Goal: Communication & Community: Answer question/provide support

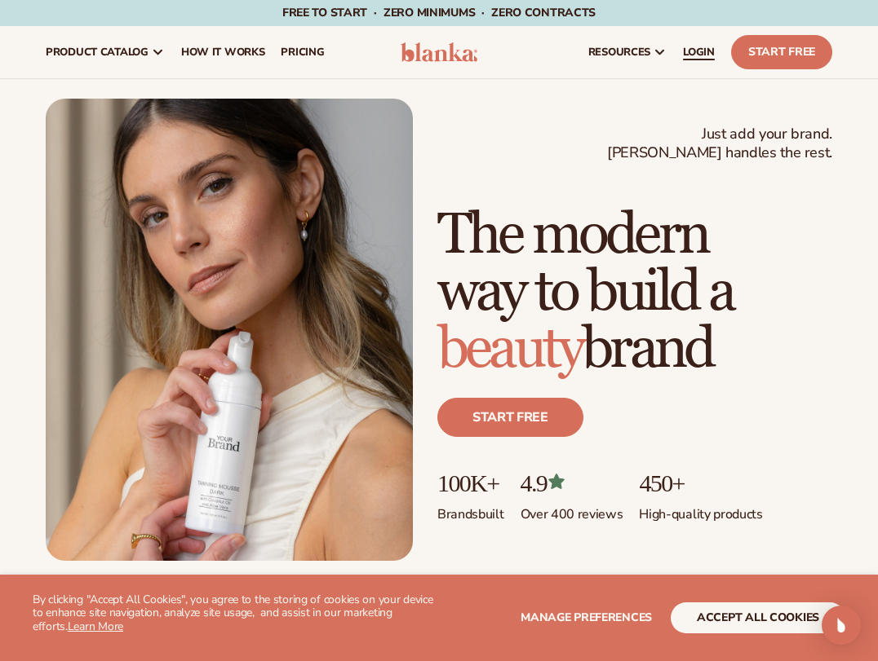
click at [698, 56] on span "LOGIN" at bounding box center [699, 52] width 32 height 13
click at [710, 46] on span "LOGIN" at bounding box center [699, 52] width 32 height 13
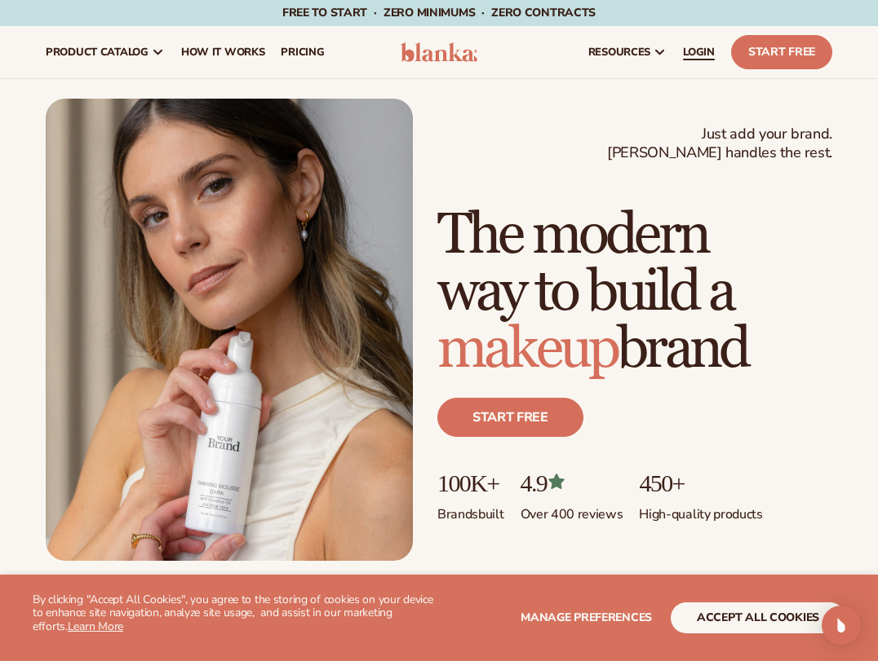
click at [706, 51] on span "LOGIN" at bounding box center [699, 52] width 32 height 13
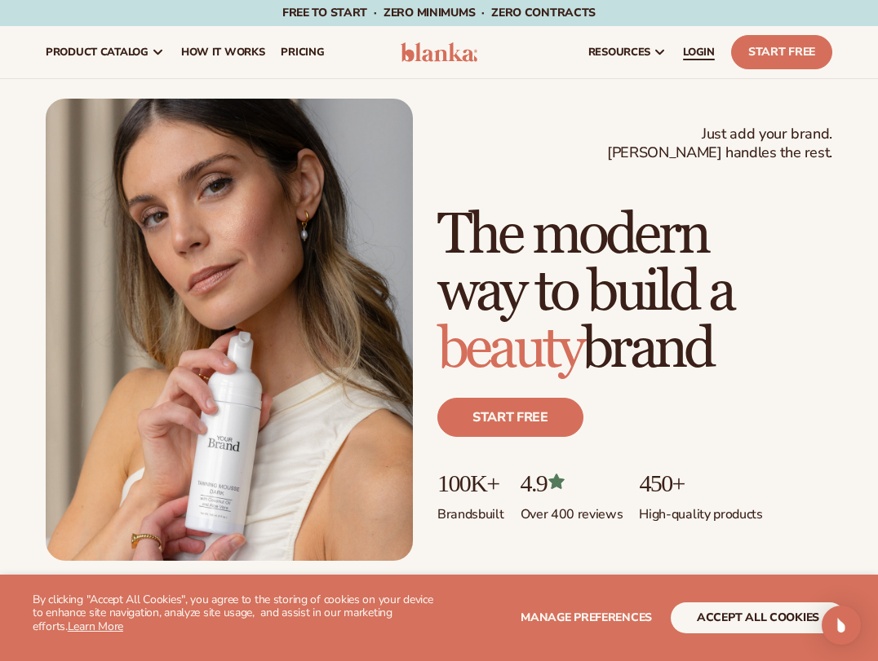
click at [703, 47] on span "LOGIN" at bounding box center [699, 52] width 32 height 13
click at [696, 46] on span "LOGIN" at bounding box center [699, 52] width 32 height 13
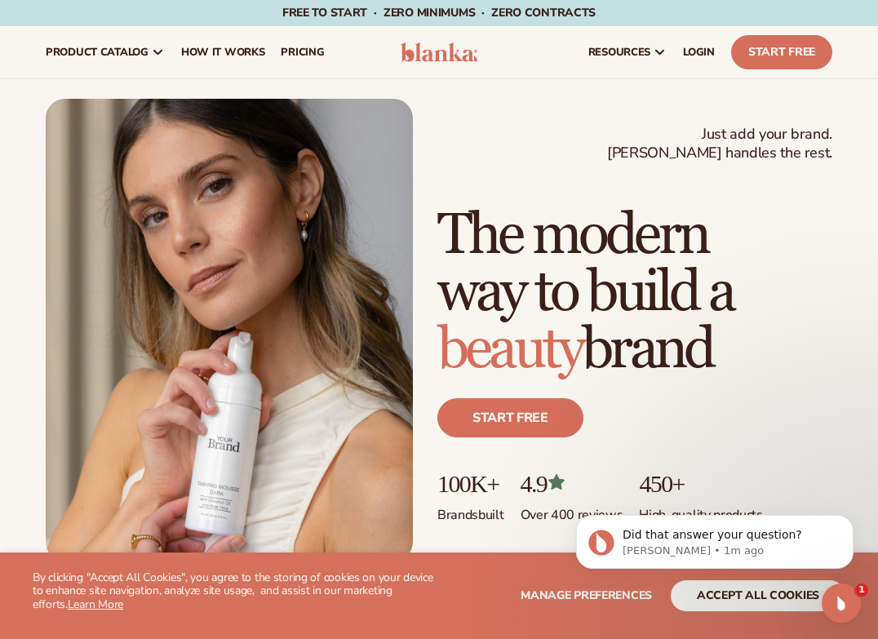
click at [837, 599] on icon "Open Intercom Messenger" at bounding box center [841, 603] width 27 height 27
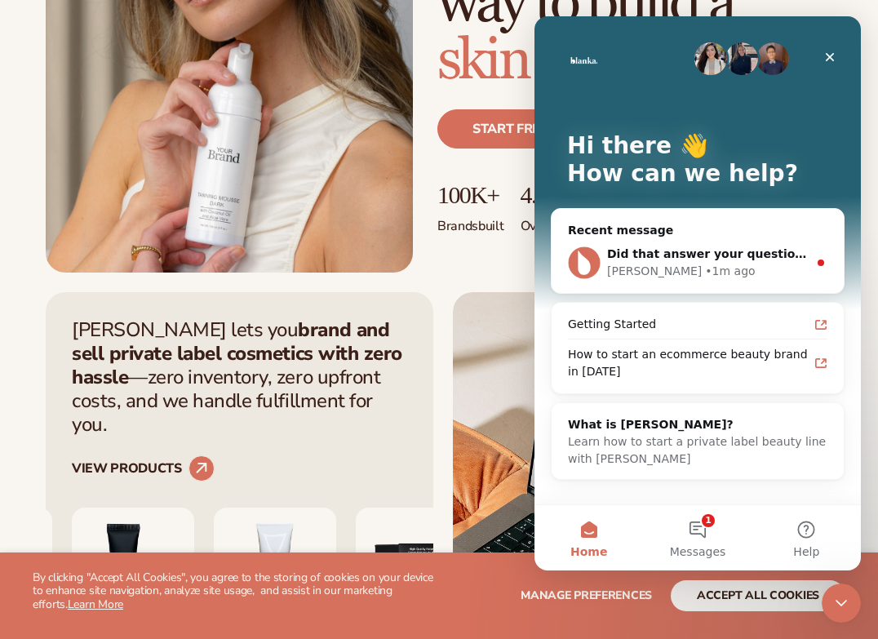
scroll to position [310, 0]
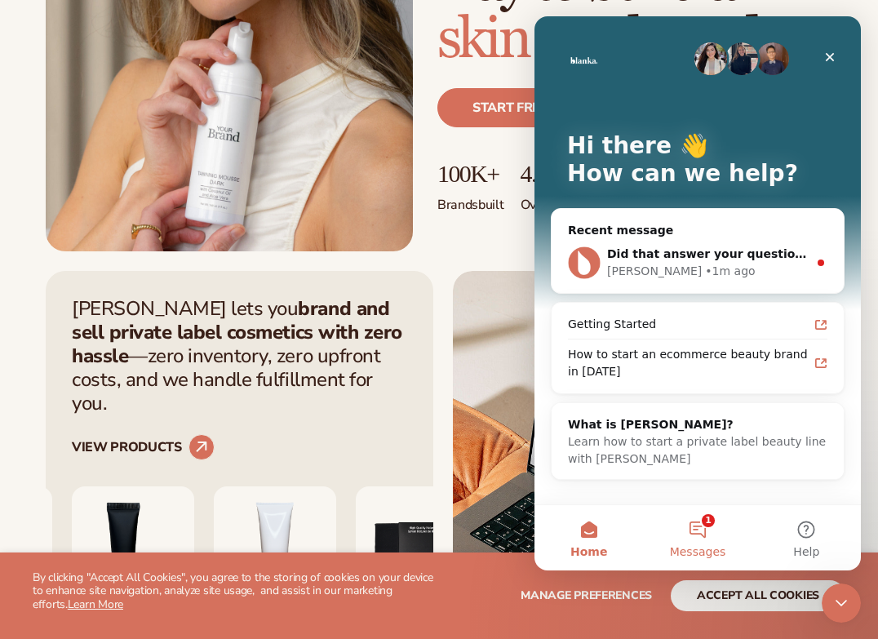
click at [700, 522] on button "1 Messages" at bounding box center [697, 537] width 108 height 65
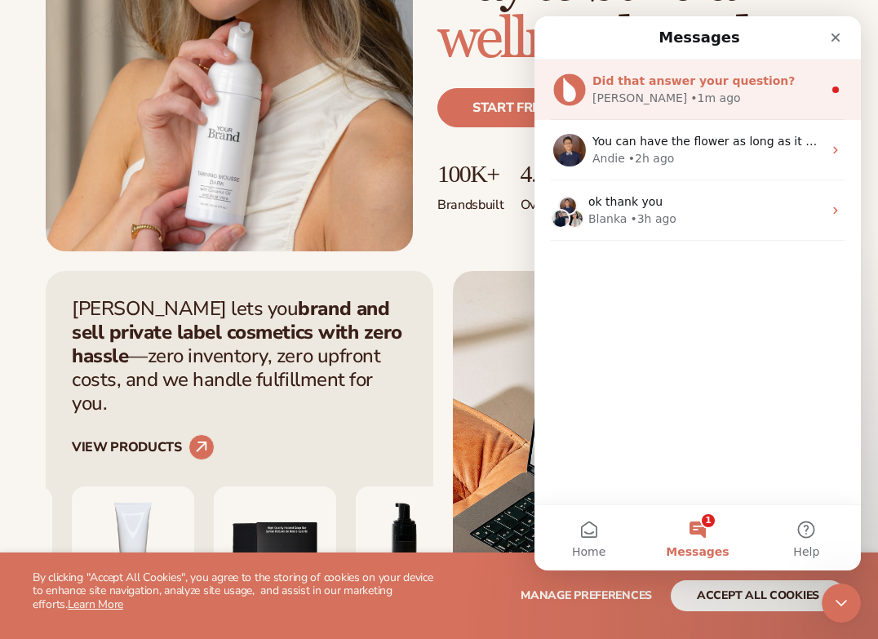
click at [668, 97] on div "Lee • 1m ago" at bounding box center [707, 98] width 230 height 17
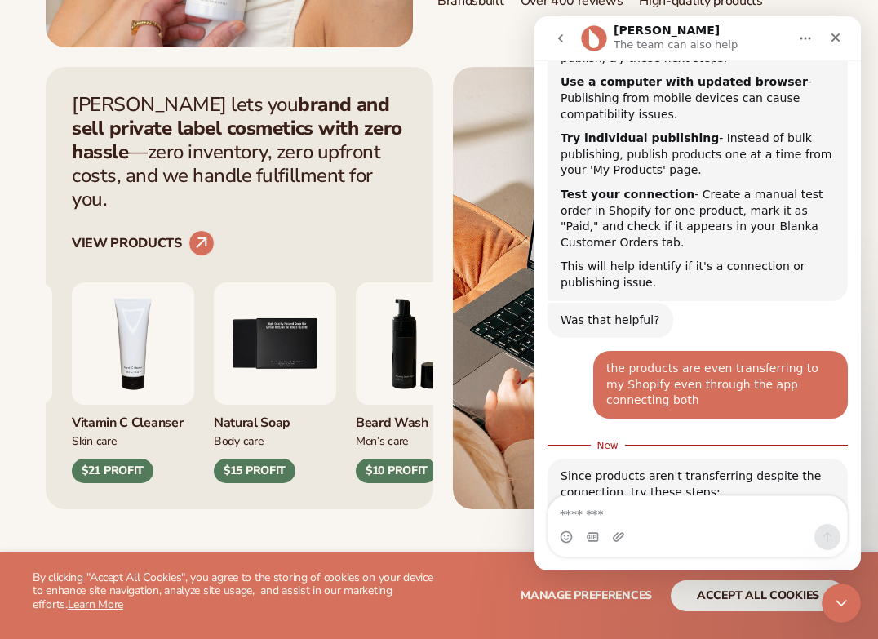
scroll to position [1944, 0]
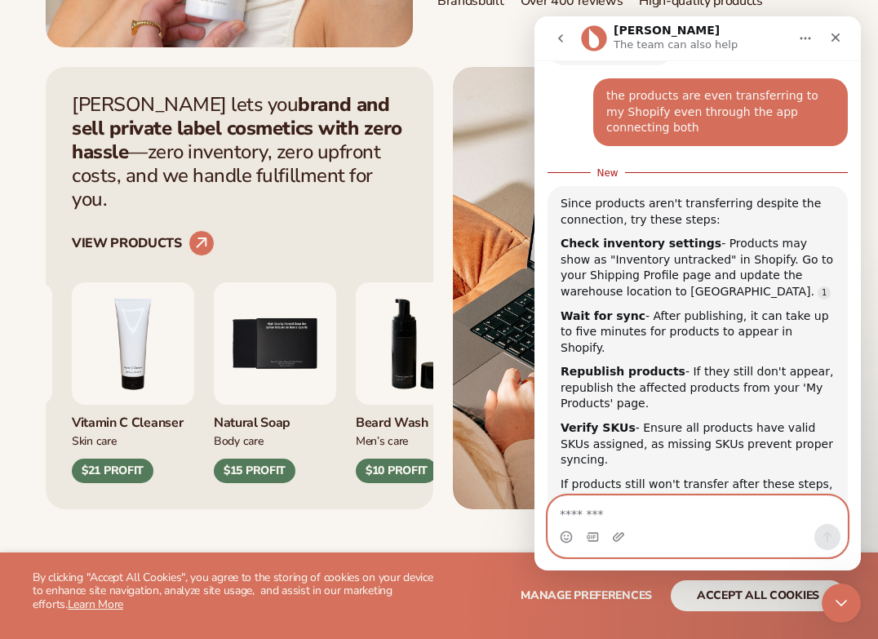
click at [628, 511] on textarea "Message…" at bounding box center [697, 510] width 299 height 28
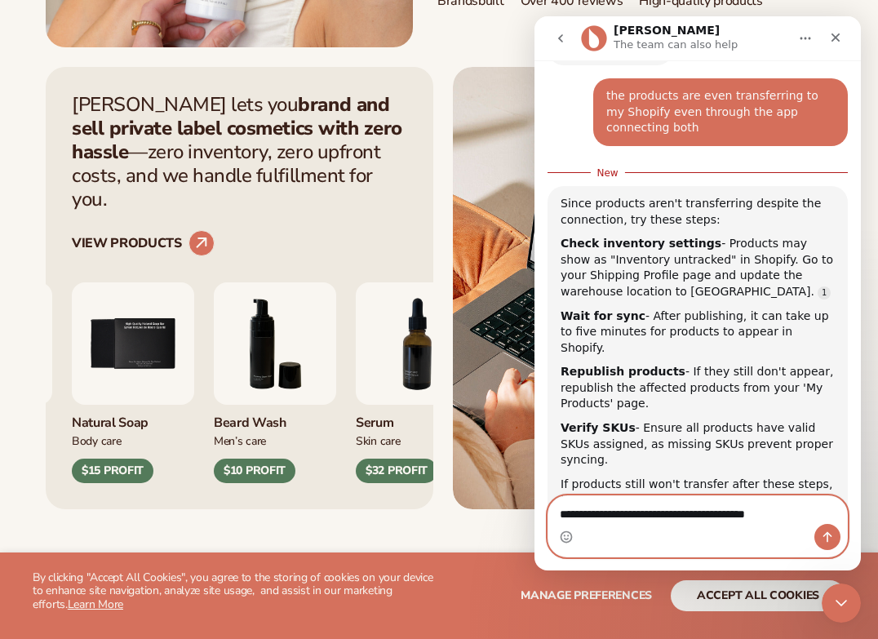
type textarea "**********"
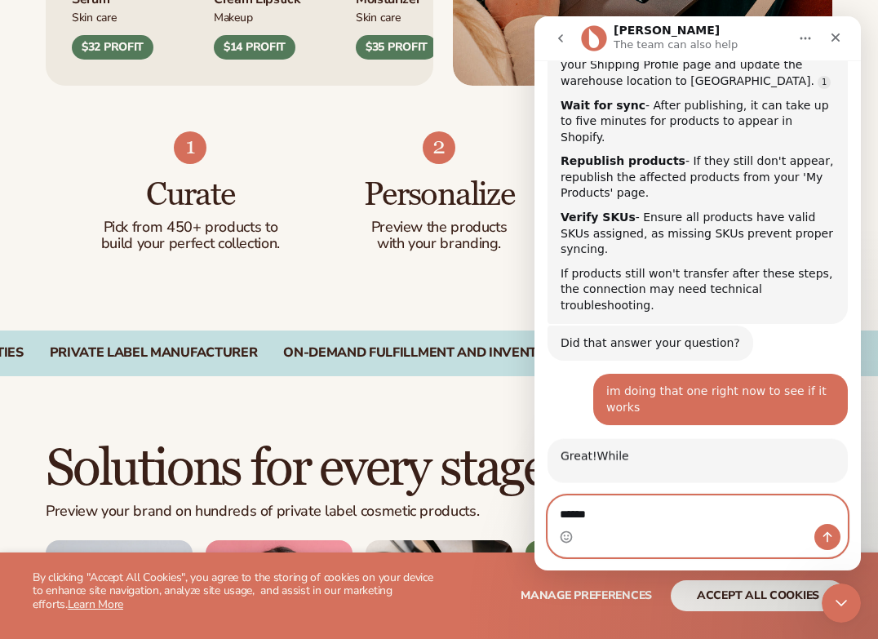
scroll to position [2335, 0]
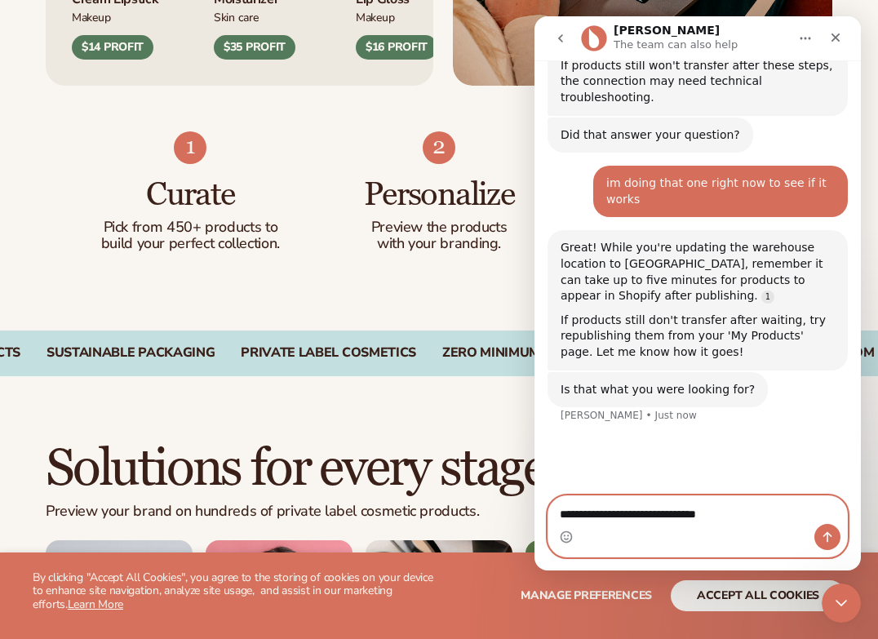
type textarea "**********"
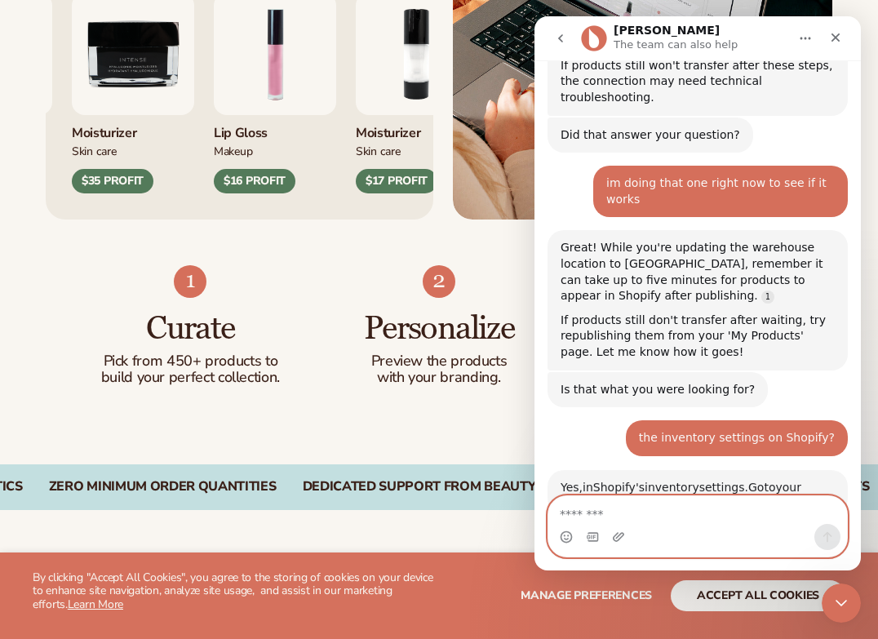
scroll to position [2585, 0]
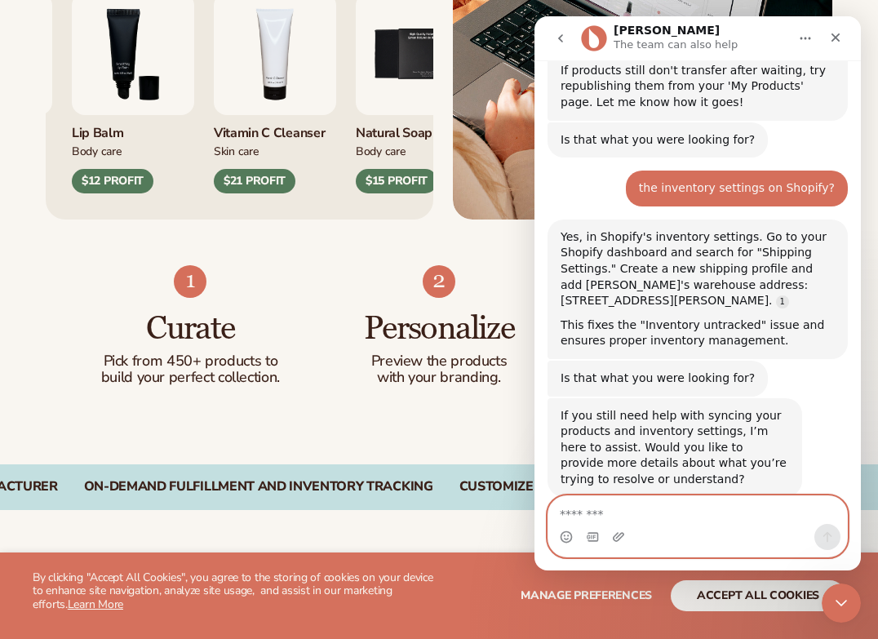
click at [596, 517] on textarea "Message…" at bounding box center [697, 510] width 299 height 28
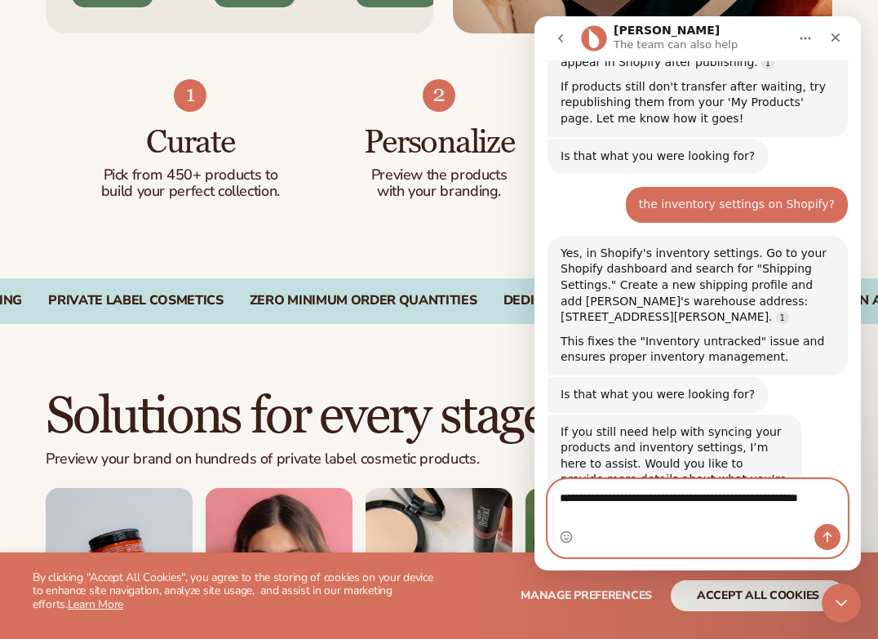
scroll to position [991, 0]
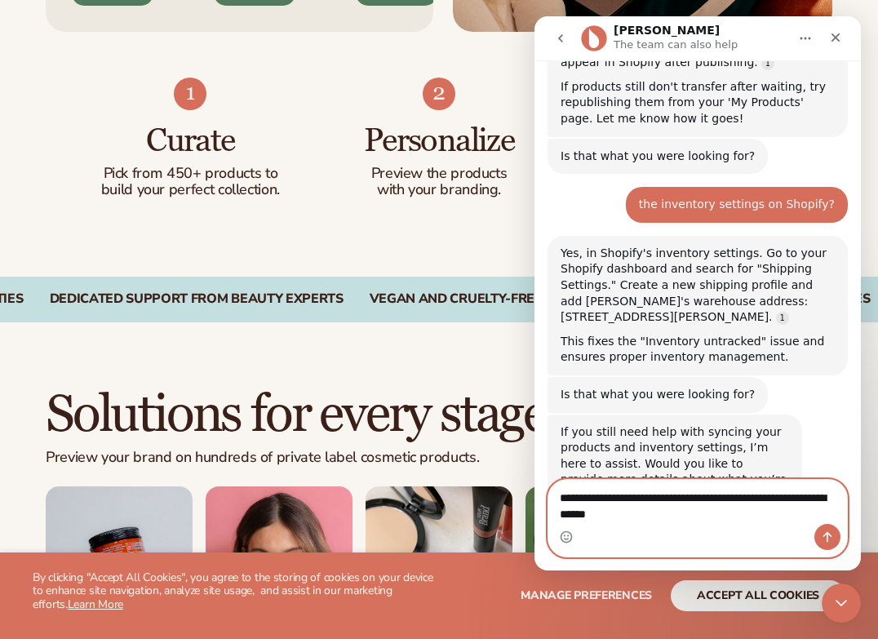
type textarea "**********"
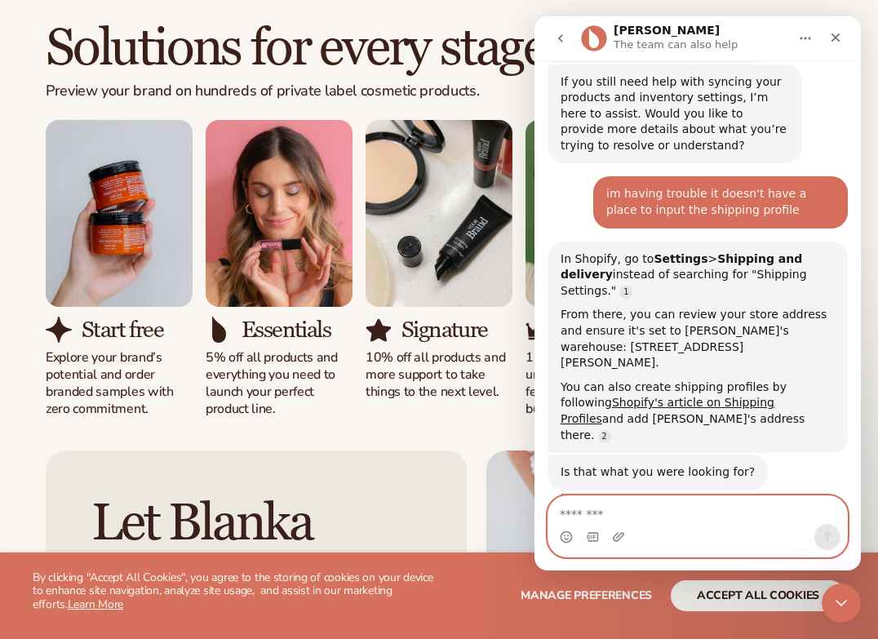
scroll to position [2918, 0]
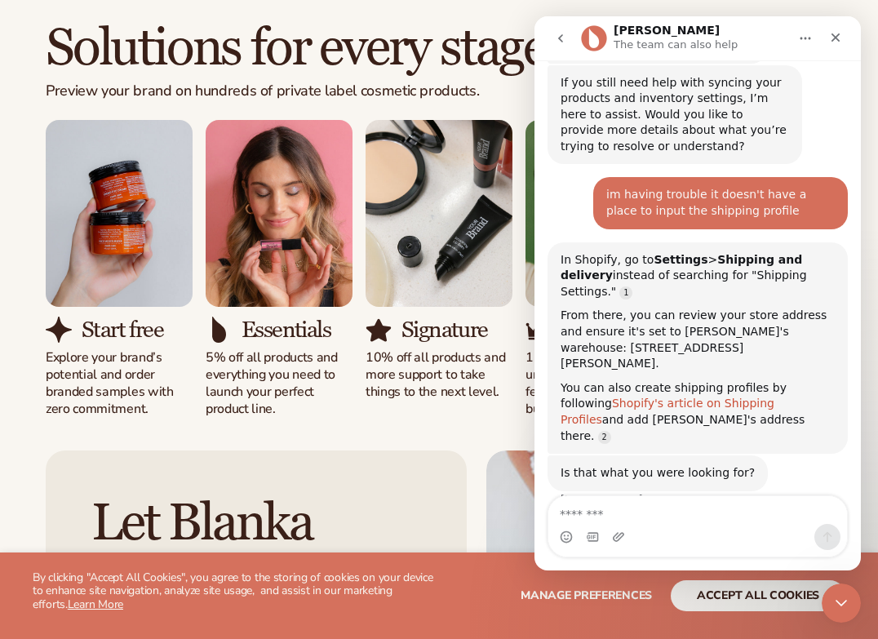
click at [728, 396] on link "Shopify's article on Shipping Profiles" at bounding box center [667, 410] width 214 height 29
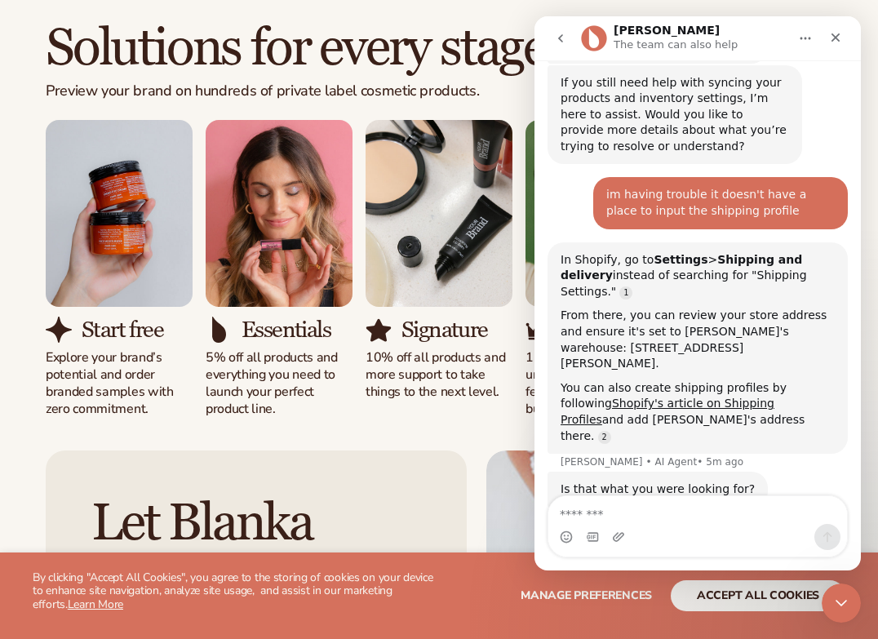
click at [610, 518] on textarea "Message…" at bounding box center [697, 510] width 299 height 28
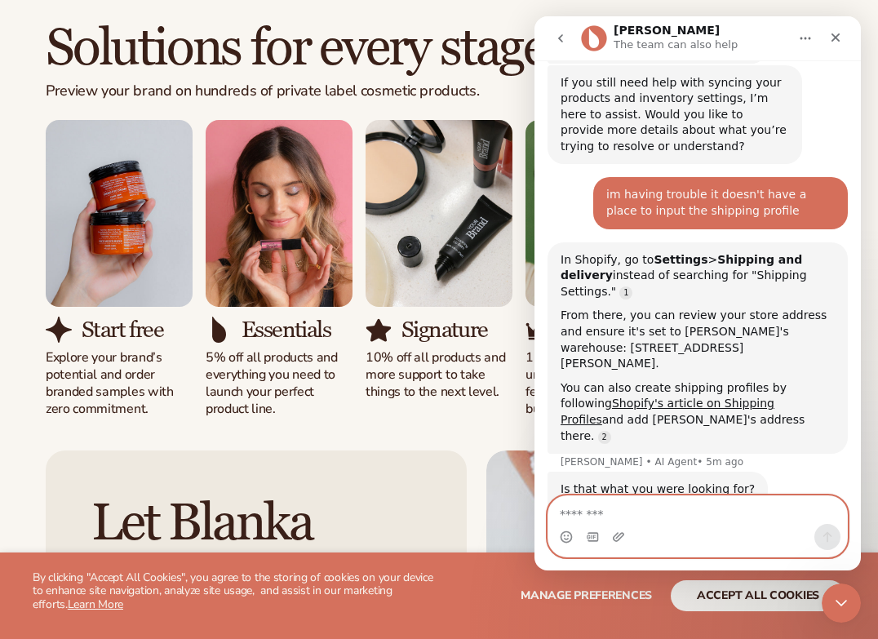
click at [605, 515] on textarea "Message…" at bounding box center [697, 510] width 299 height 28
type textarea "**********"
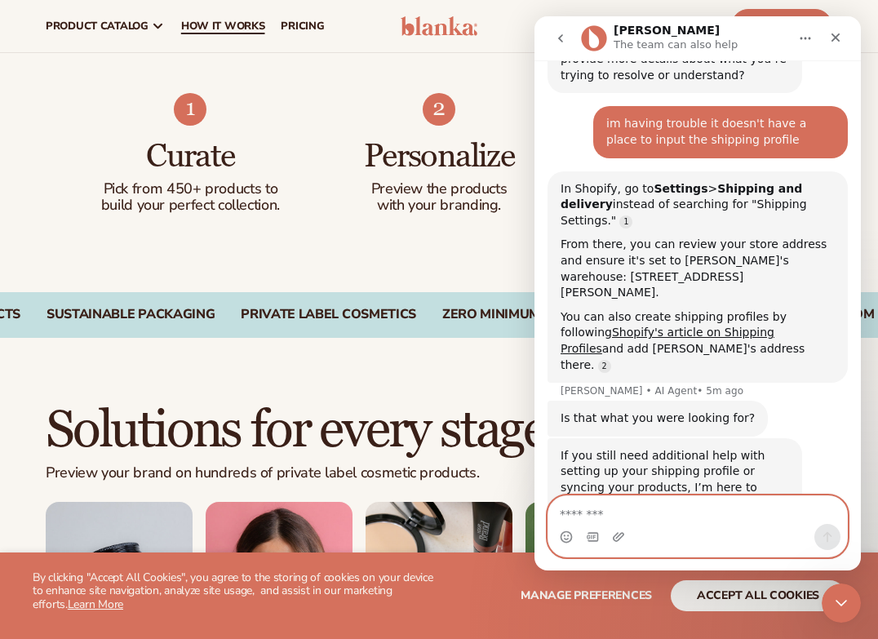
scroll to position [3306, 0]
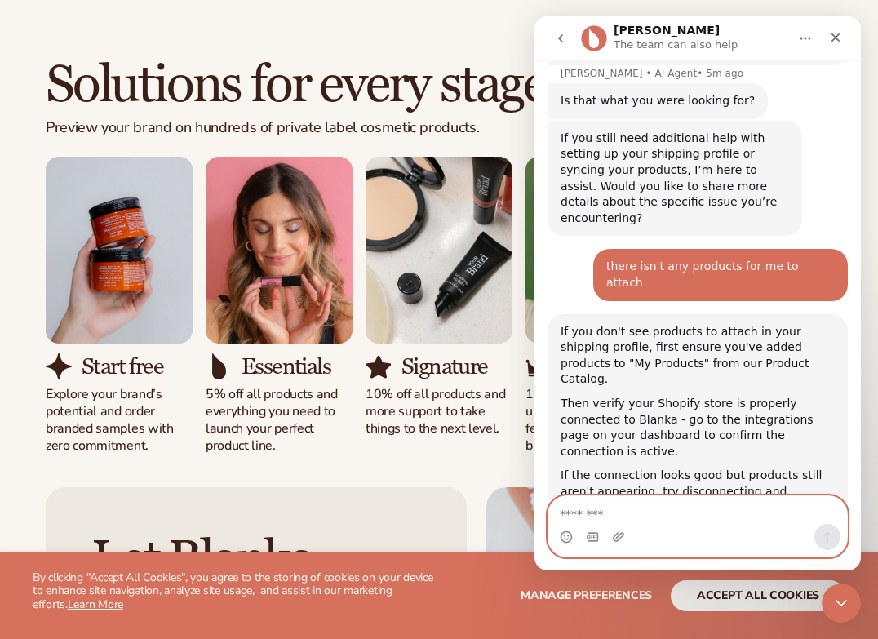
click at [586, 502] on textarea "Message…" at bounding box center [697, 510] width 299 height 28
type textarea "**********"
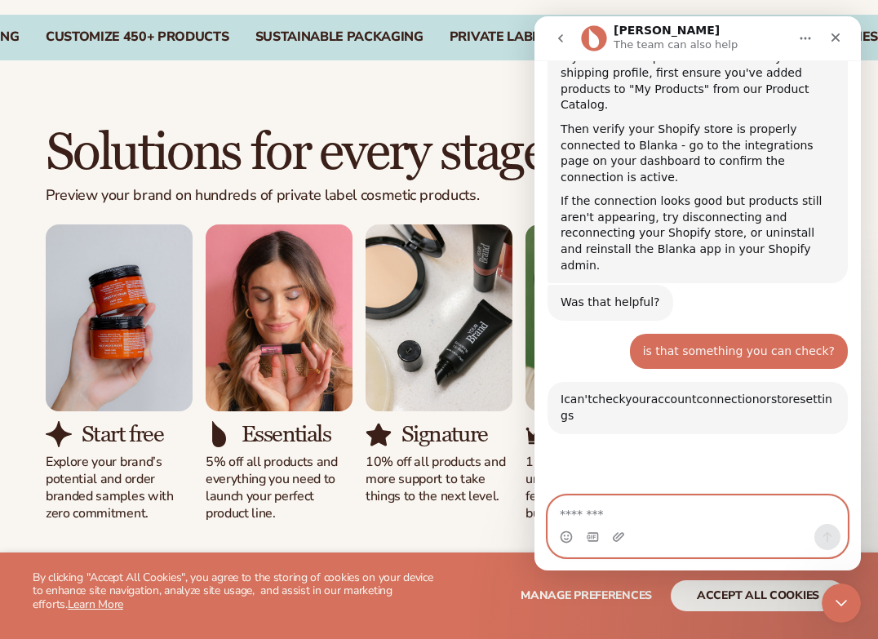
scroll to position [3610, 0]
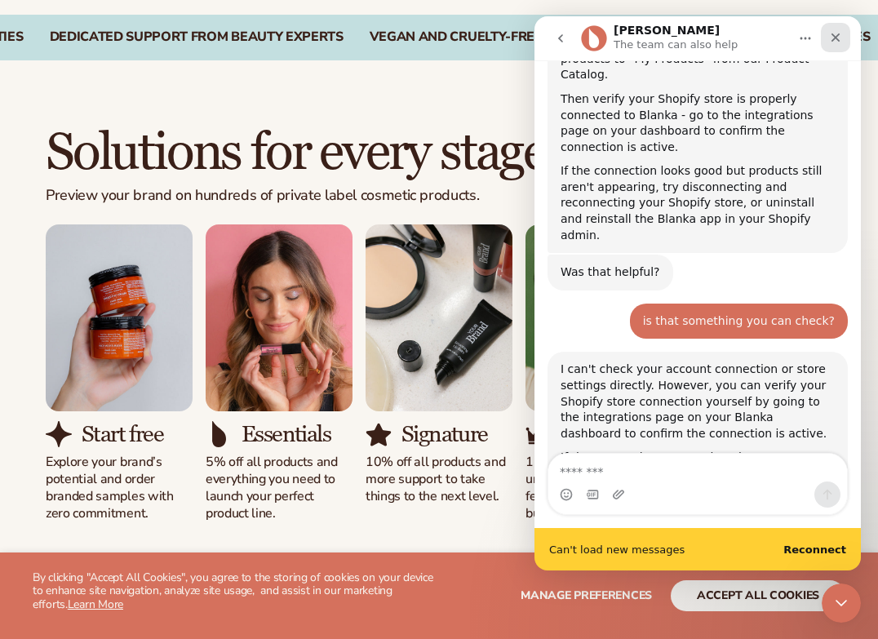
scroll to position [3602, 0]
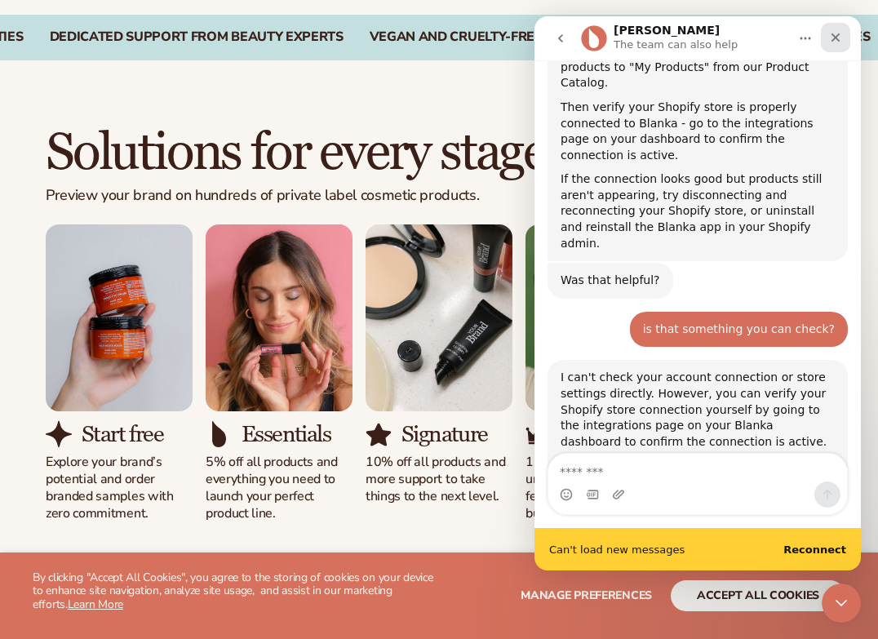
click at [845, 40] on div "Close" at bounding box center [835, 37] width 29 height 29
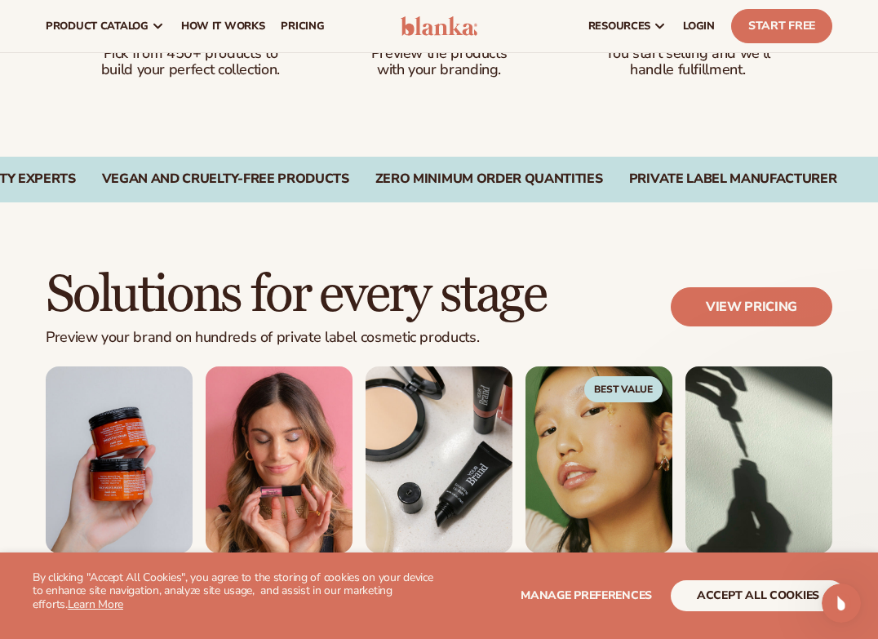
scroll to position [0, 0]
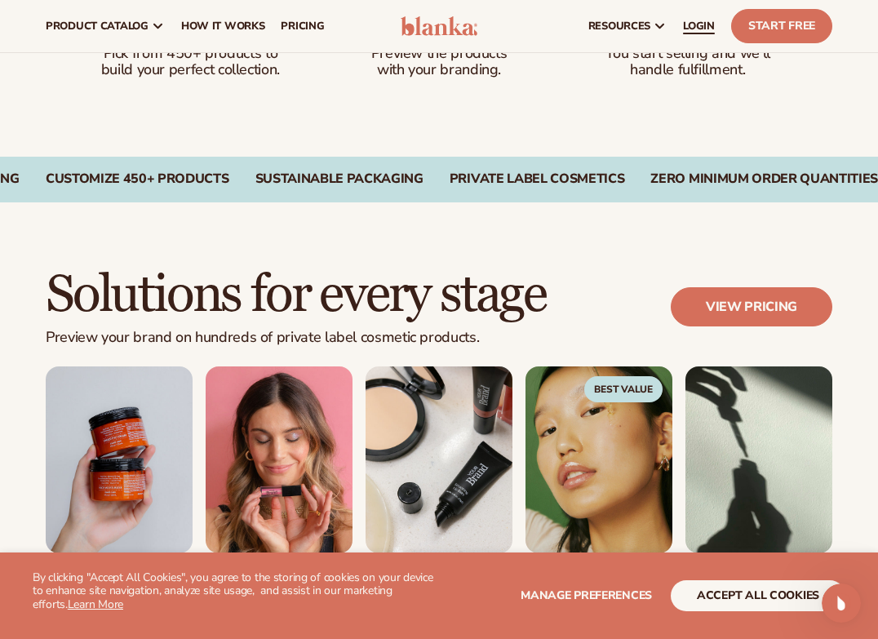
click at [705, 31] on span "LOGIN" at bounding box center [699, 26] width 32 height 13
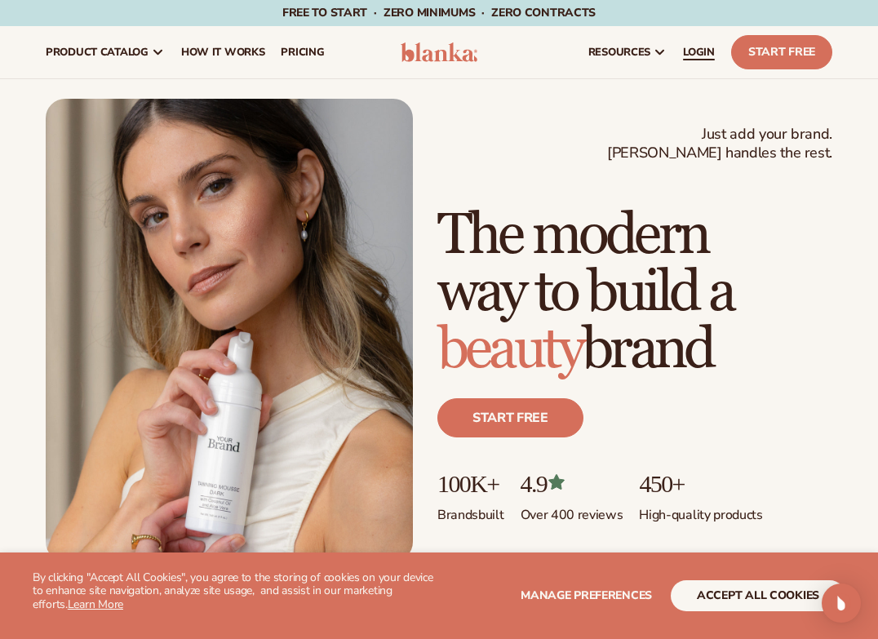
click at [707, 48] on span "LOGIN" at bounding box center [699, 52] width 32 height 13
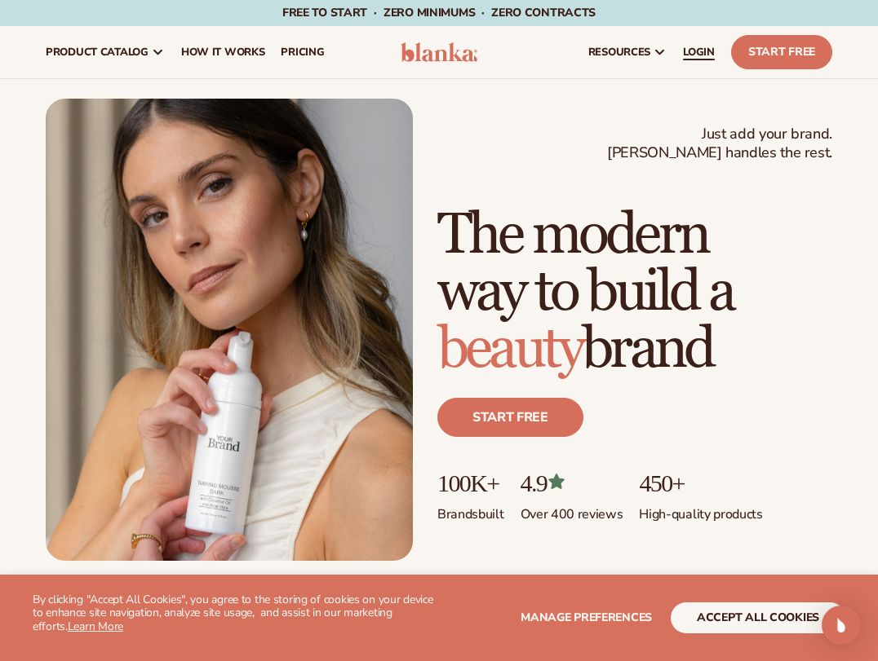
click at [711, 50] on span "LOGIN" at bounding box center [699, 52] width 32 height 13
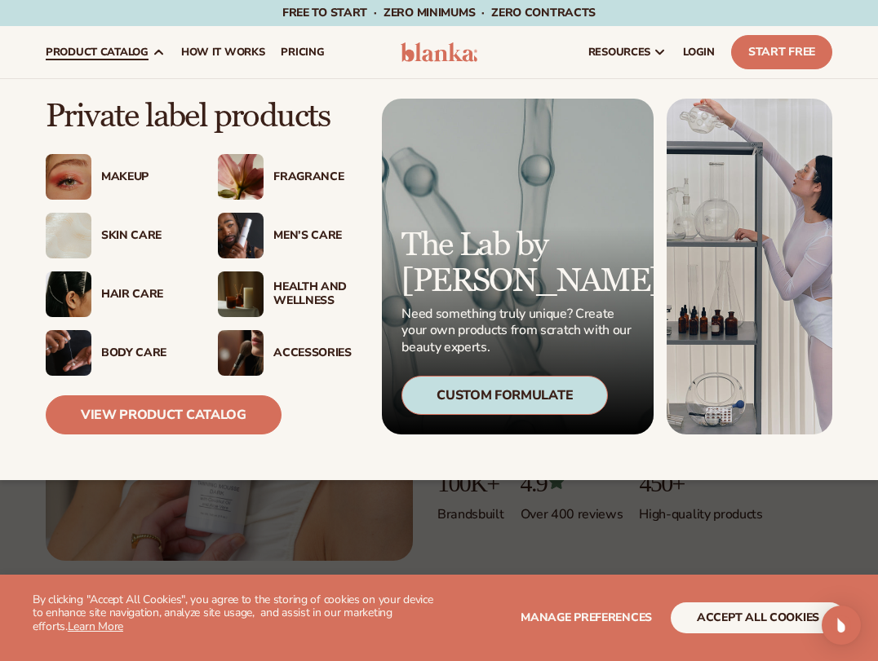
click at [113, 180] on div "Makeup" at bounding box center [143, 177] width 84 height 14
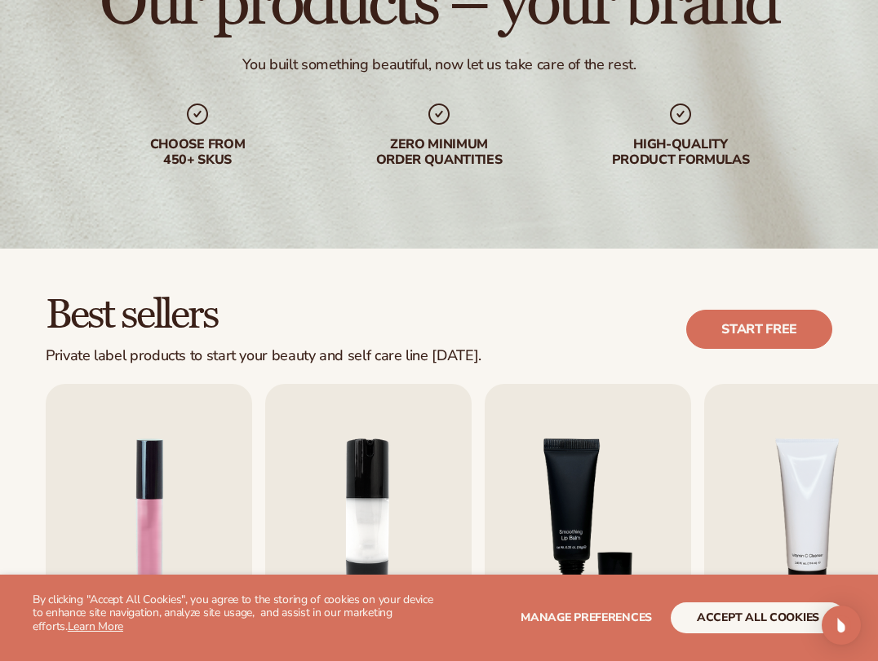
scroll to position [368, 0]
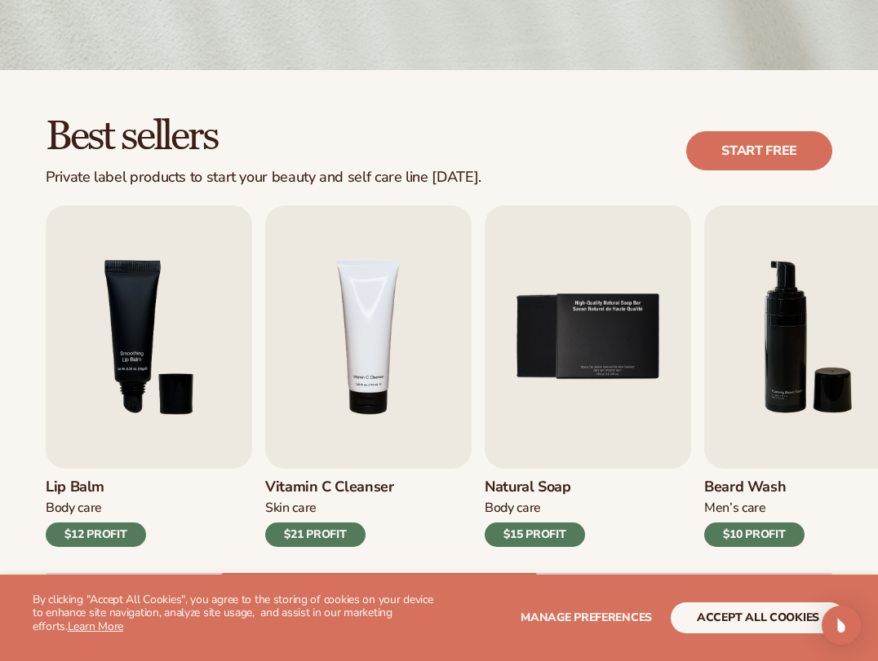
click at [330, 538] on div "$21 PROFIT" at bounding box center [315, 535] width 100 height 24
click at [330, 439] on img "4 / 9" at bounding box center [368, 337] width 206 height 263
click at [371, 331] on img "4 / 9" at bounding box center [368, 337] width 206 height 263
click at [330, 531] on div "$21 PROFIT" at bounding box center [315, 535] width 100 height 24
click at [330, 530] on div "$21 PROFIT" at bounding box center [315, 535] width 100 height 24
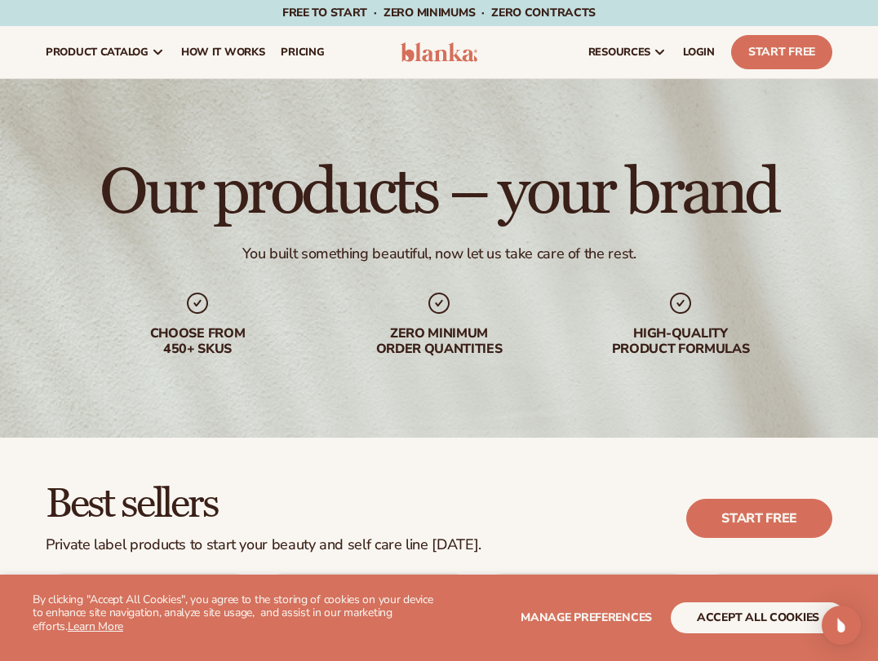
scroll to position [0, 0]
click at [706, 42] on link "LOGIN" at bounding box center [699, 52] width 48 height 52
